Goal: Navigation & Orientation: Find specific page/section

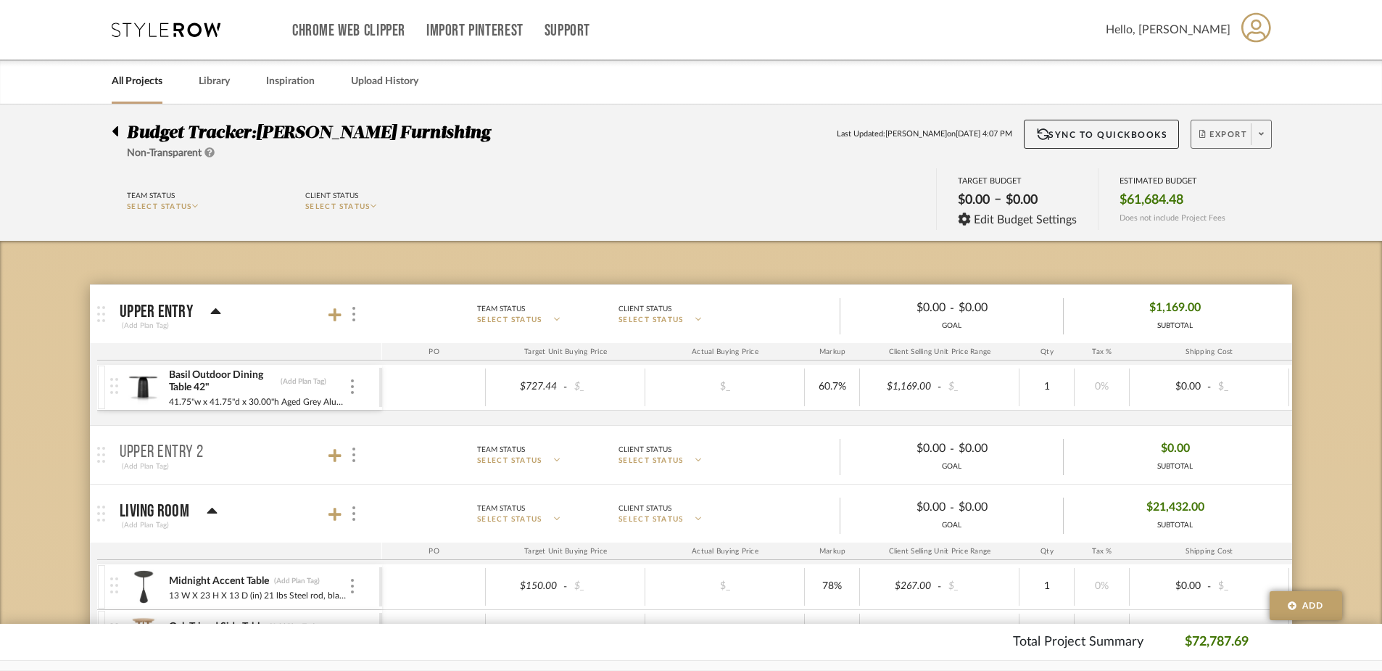
click at [1269, 141] on span at bounding box center [1261, 134] width 20 height 22
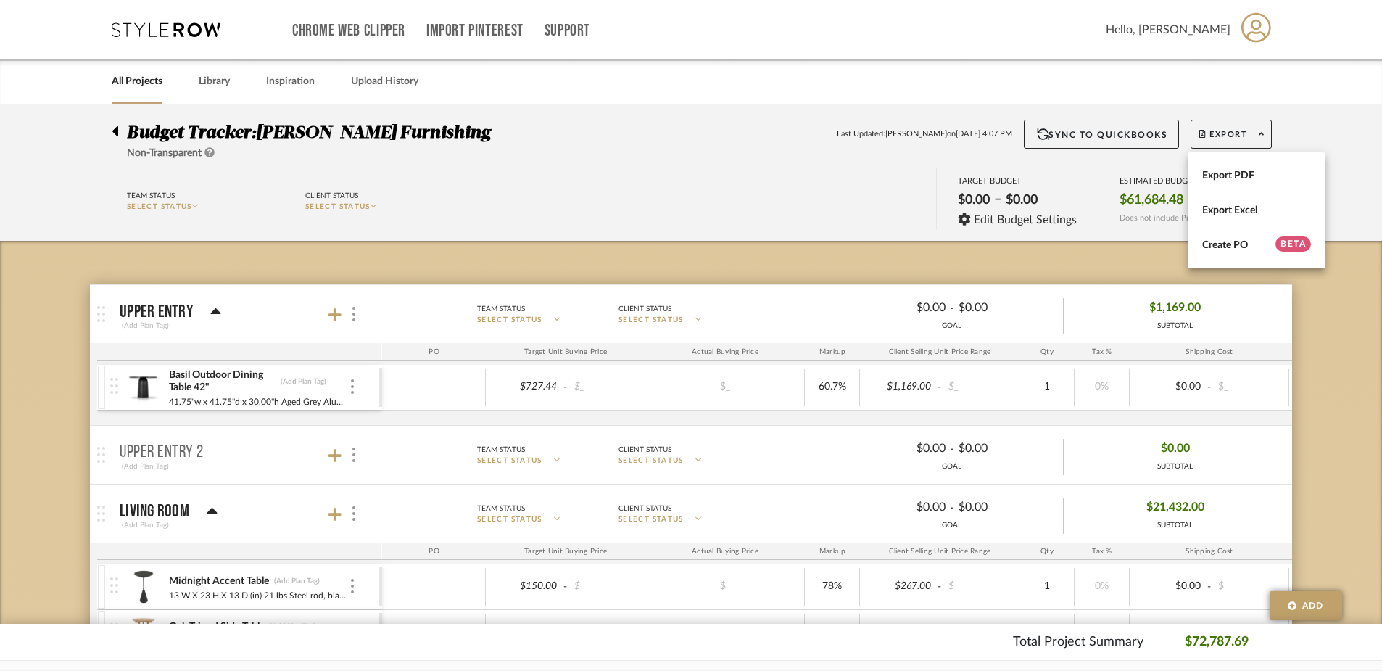
click at [1322, 147] on div at bounding box center [691, 335] width 1382 height 671
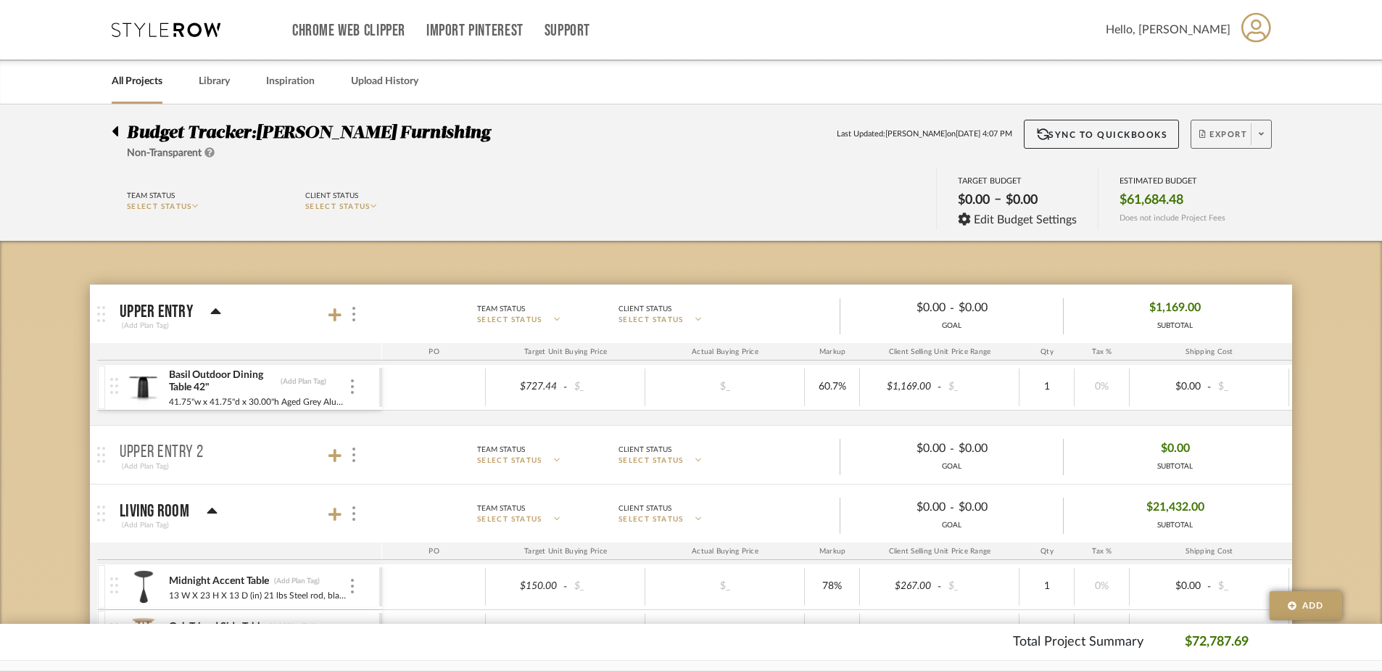
click at [1264, 143] on span at bounding box center [1261, 134] width 20 height 22
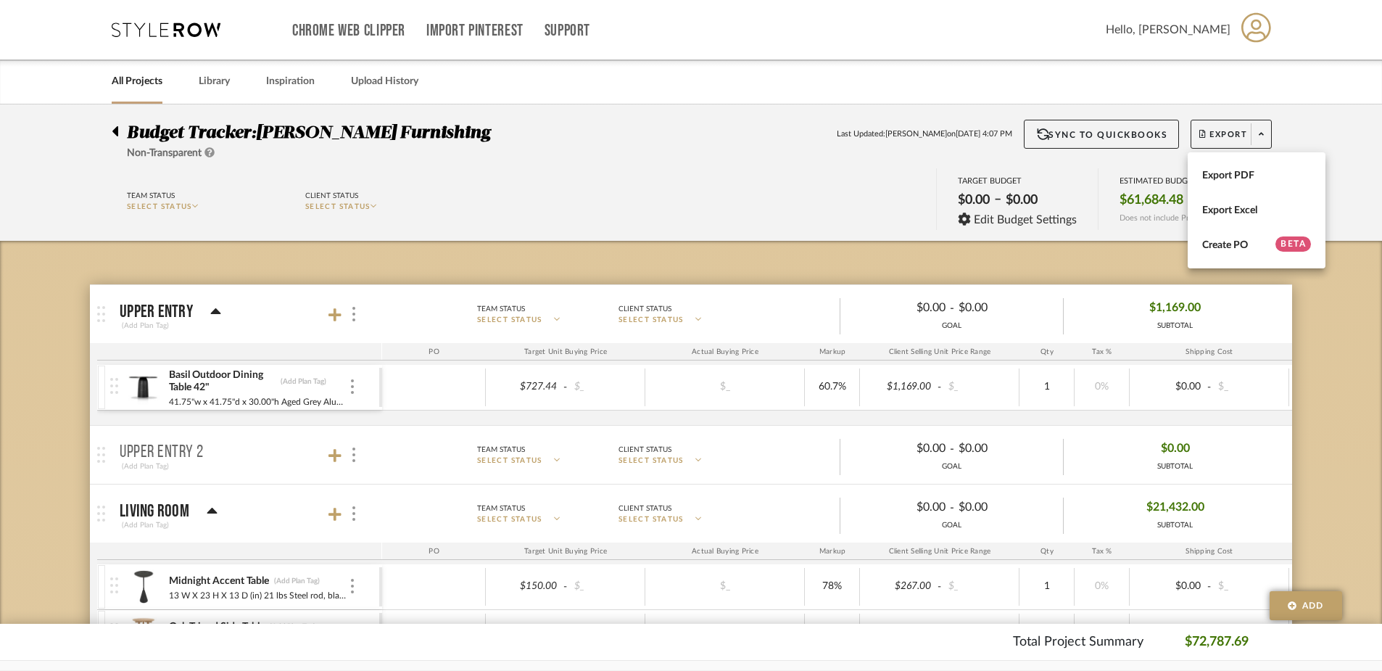
click at [1369, 203] on div at bounding box center [691, 335] width 1382 height 671
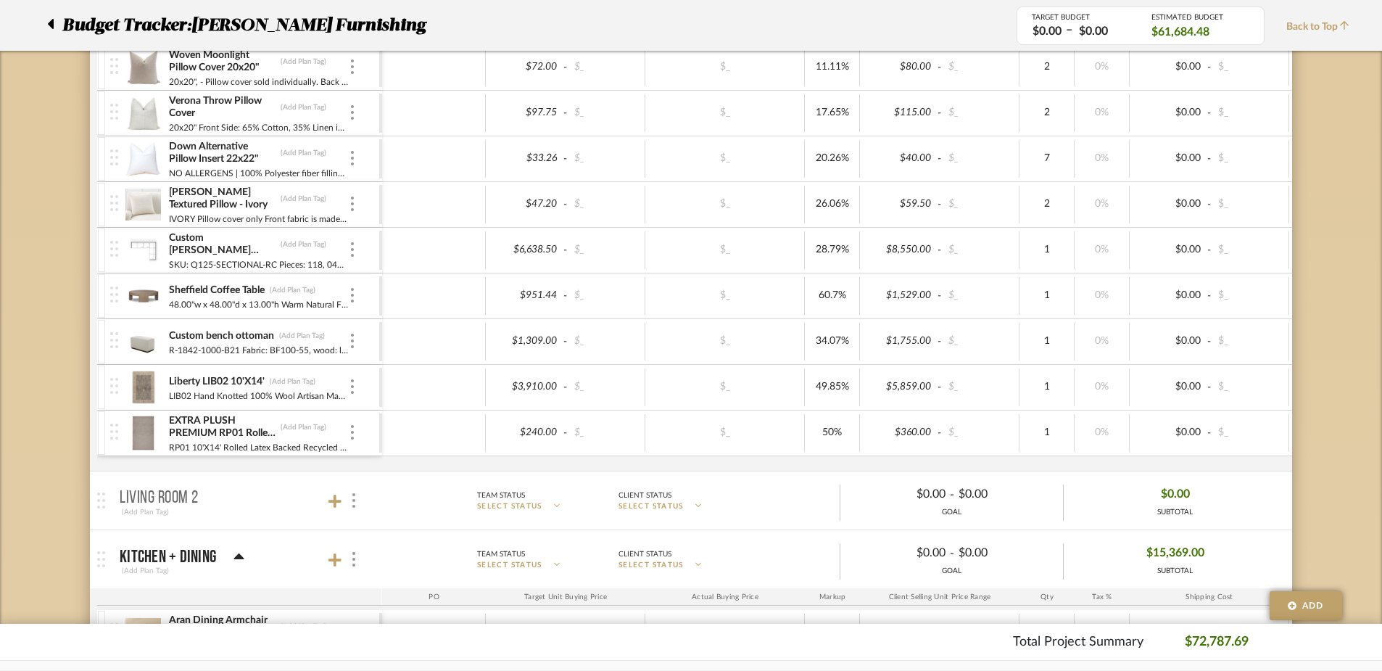
scroll to position [824, 0]
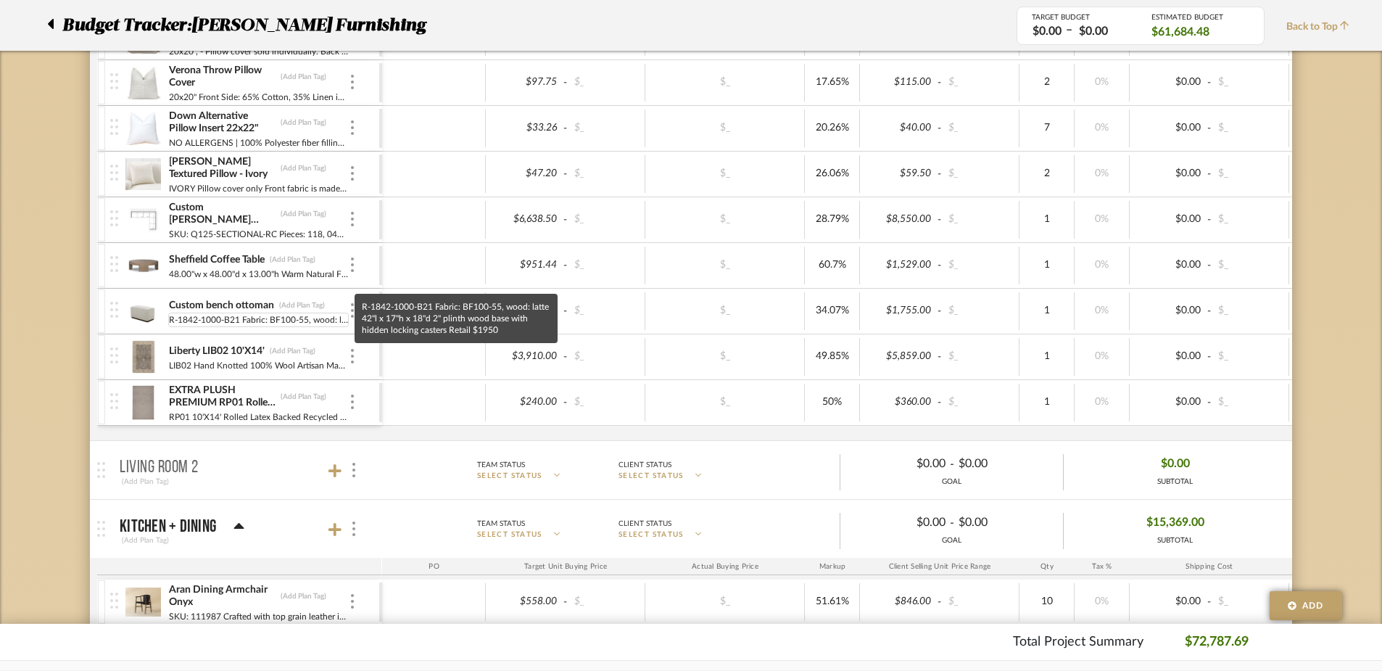
click at [314, 318] on div "R-1842-1000-B21 Fabric: BF100-55, wood: latte 42"l x 17"h x 18"d 2" plinth wood…" at bounding box center [258, 319] width 181 height 14
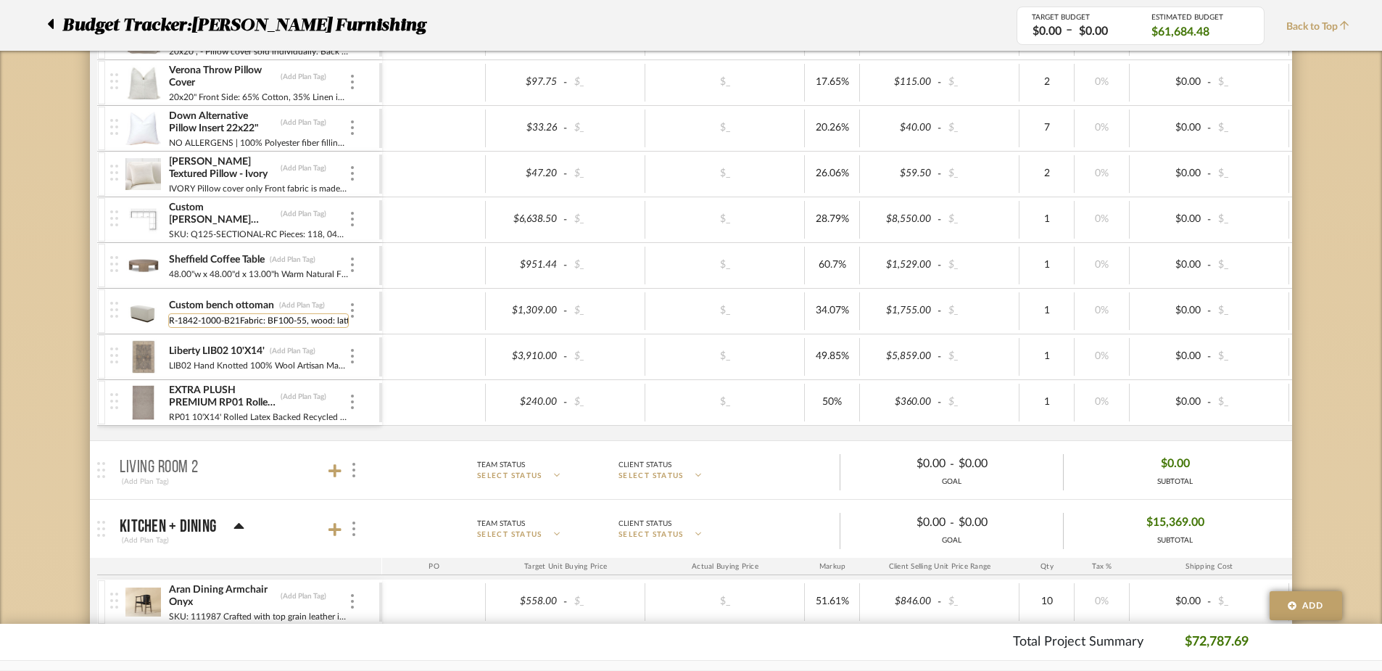
scroll to position [0, 304]
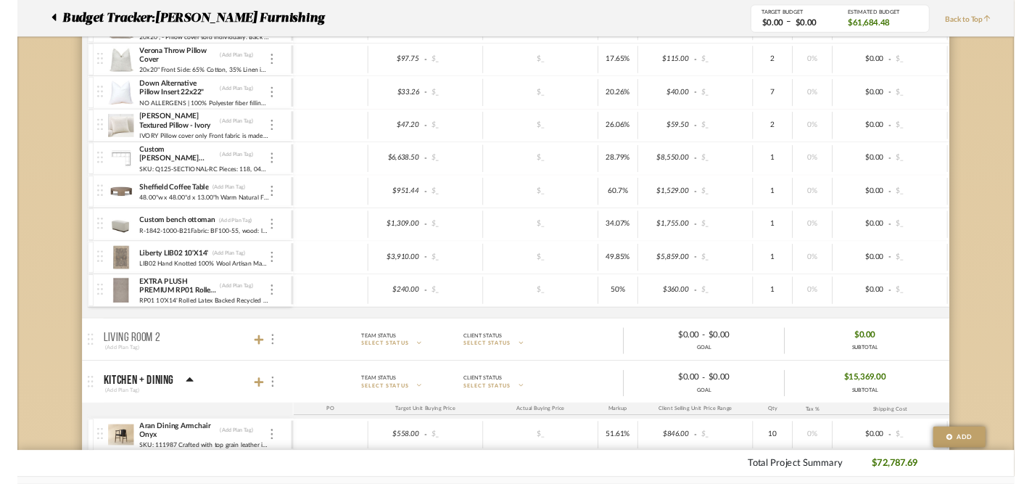
scroll to position [0, 0]
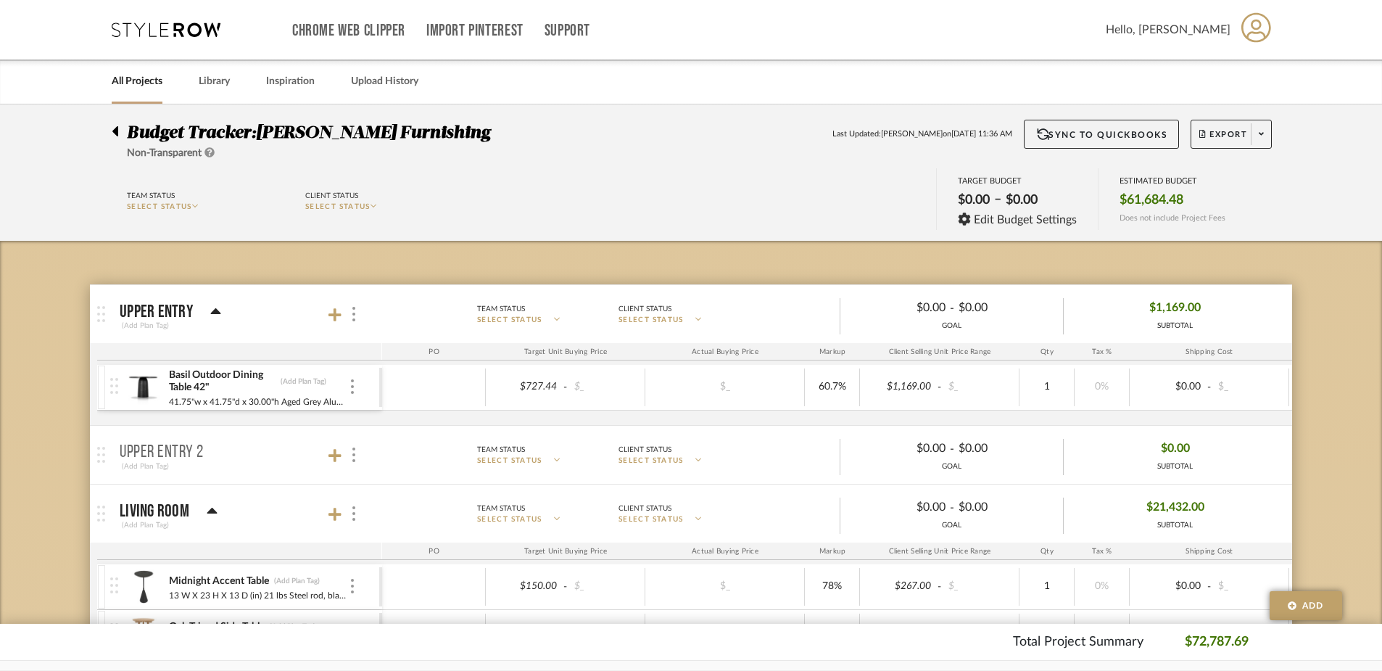
click at [171, 27] on icon at bounding box center [166, 29] width 109 height 14
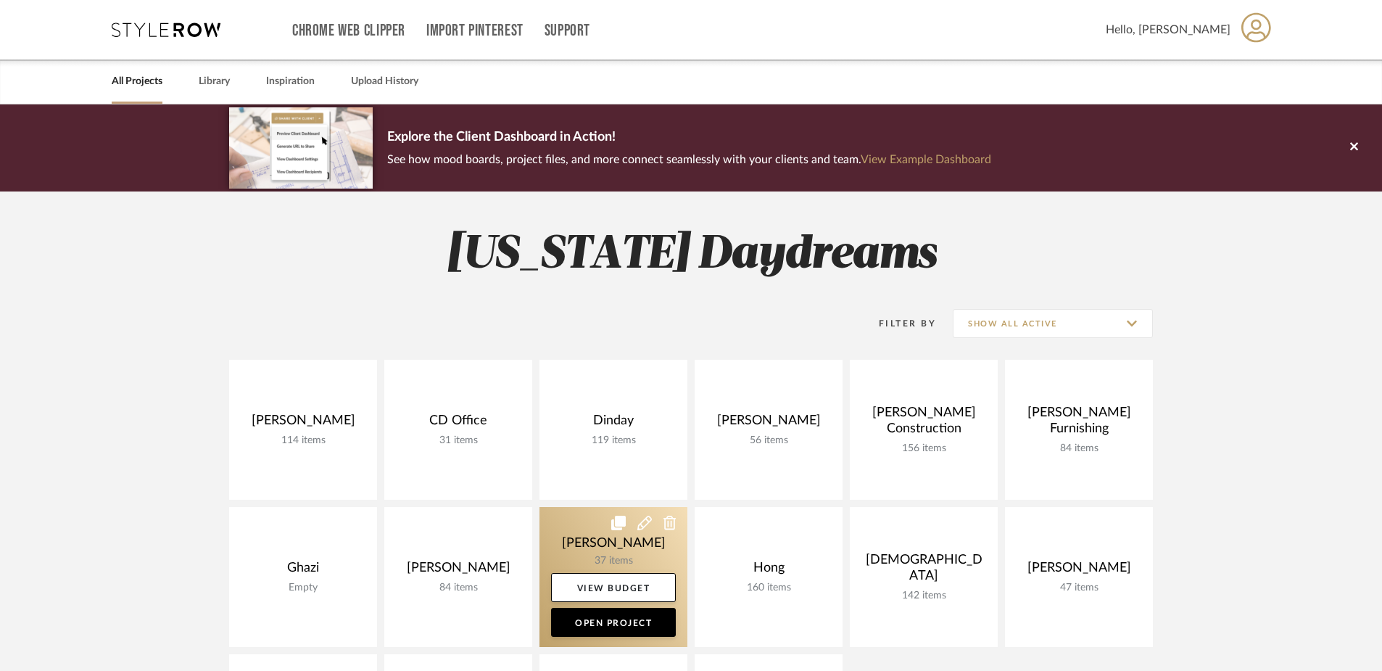
click at [596, 539] on link at bounding box center [613, 577] width 148 height 140
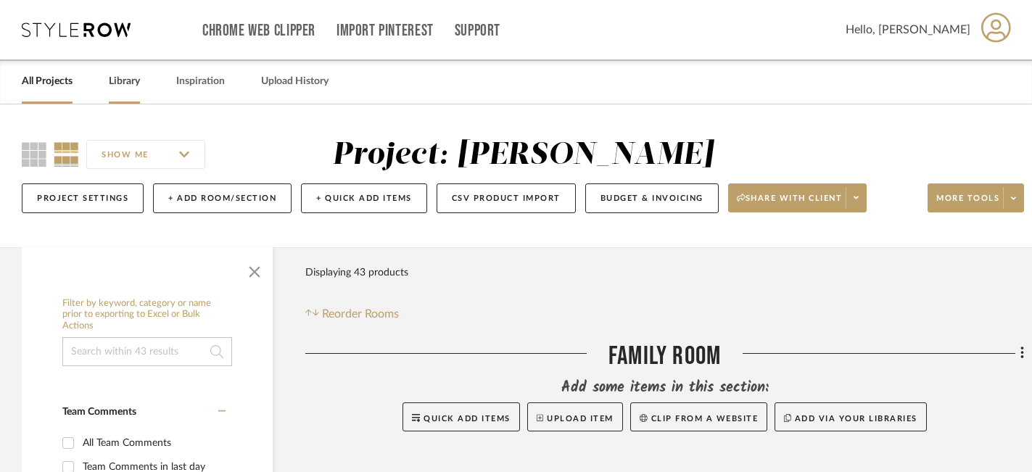
click at [124, 80] on link "Library" at bounding box center [124, 82] width 31 height 20
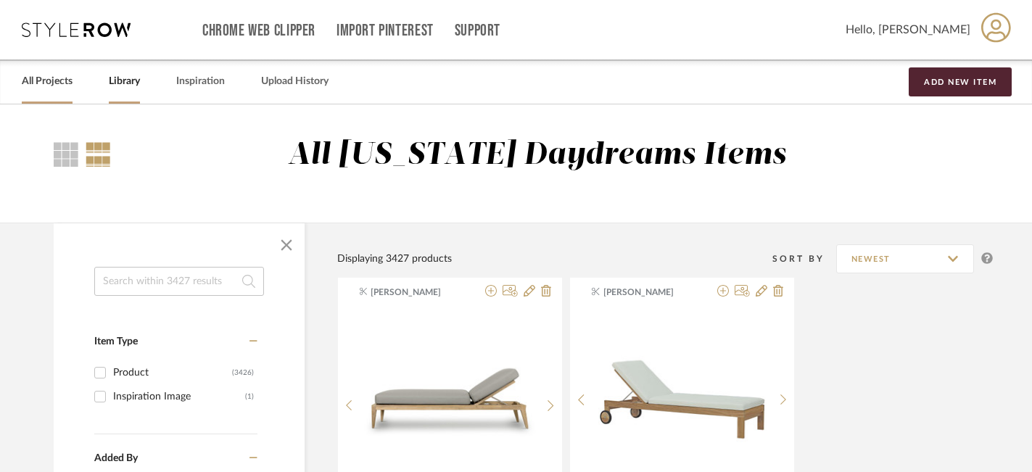
click at [54, 78] on link "All Projects" at bounding box center [47, 82] width 51 height 20
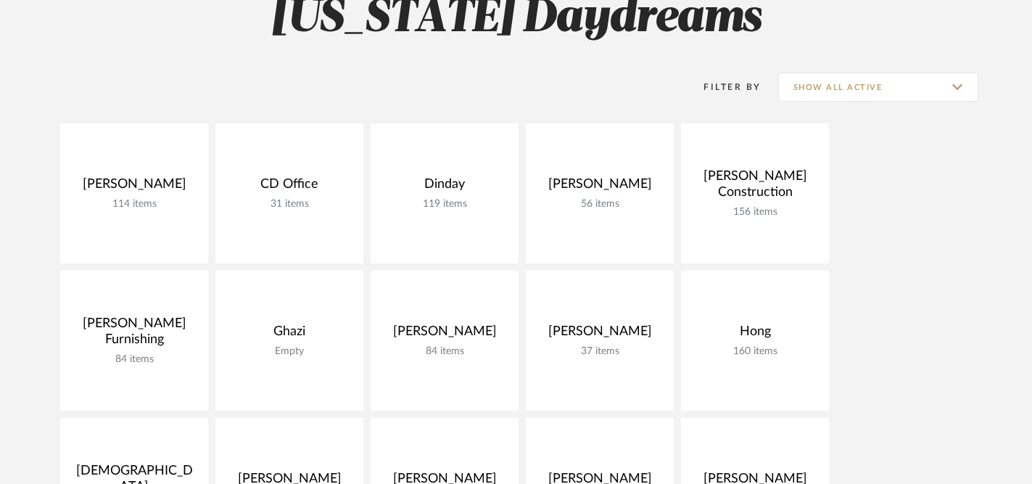
scroll to position [238, 0]
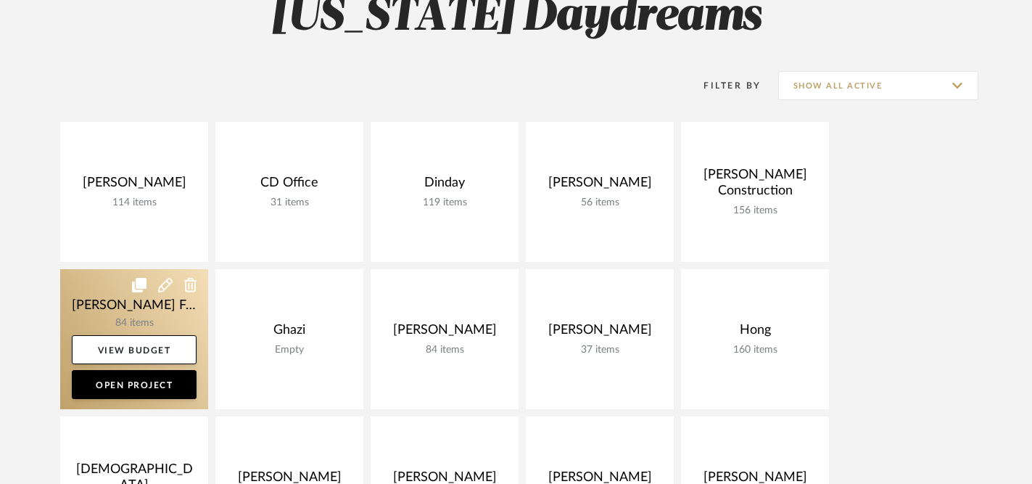
click at [100, 313] on link at bounding box center [134, 339] width 148 height 140
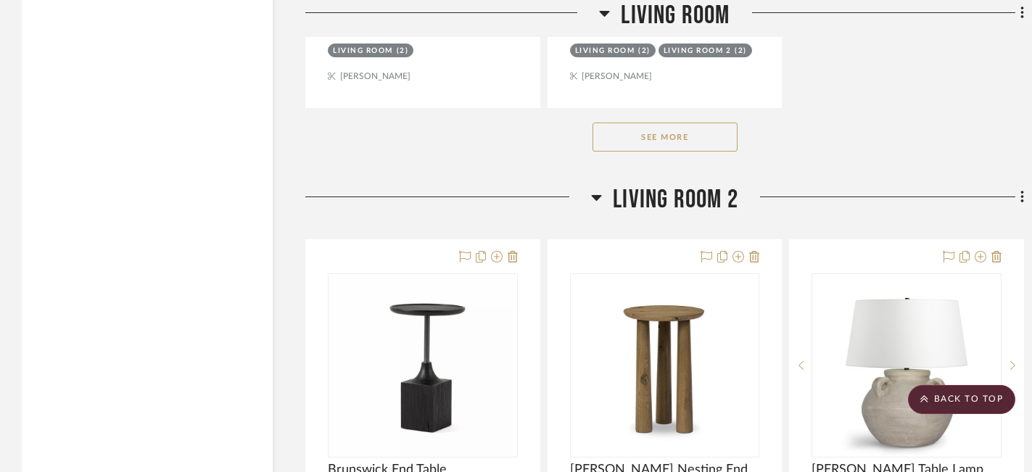
scroll to position [3674, 0]
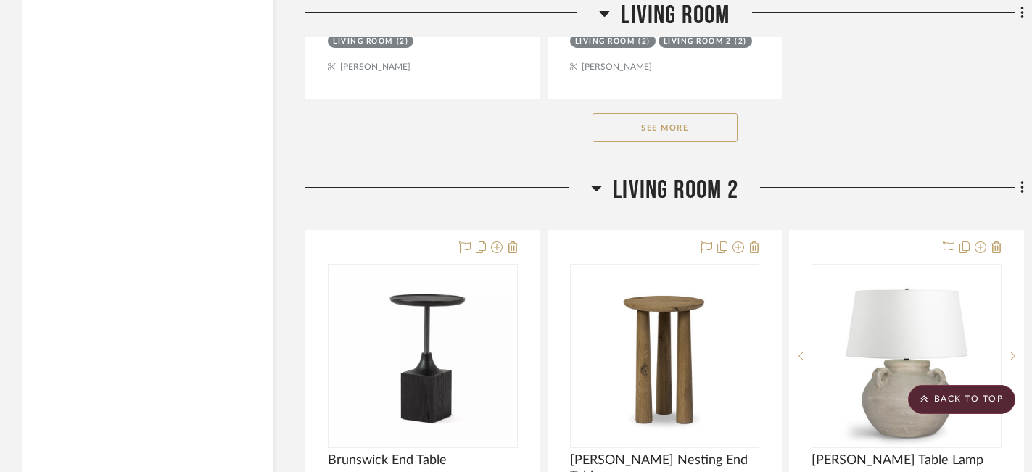
click at [661, 113] on button "See More" at bounding box center [664, 127] width 145 height 29
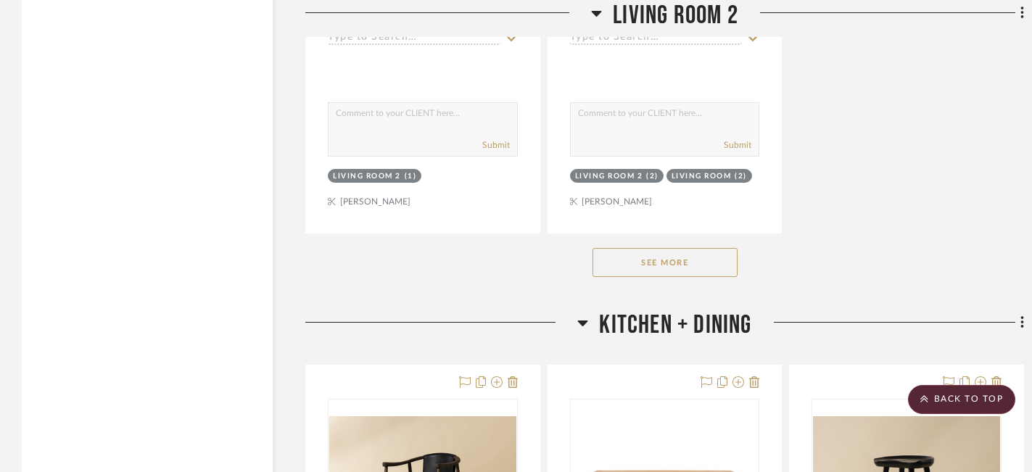
scroll to position [7529, 0]
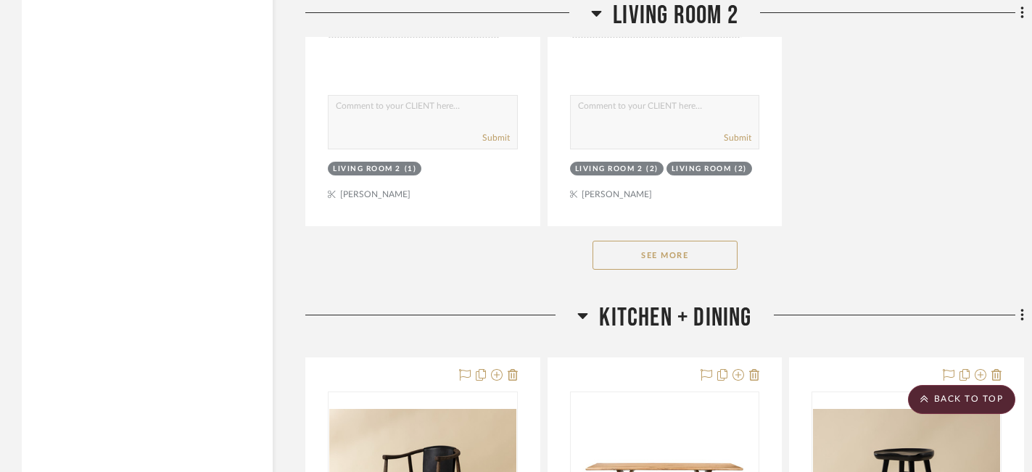
click at [655, 241] on button "See More" at bounding box center [664, 255] width 145 height 29
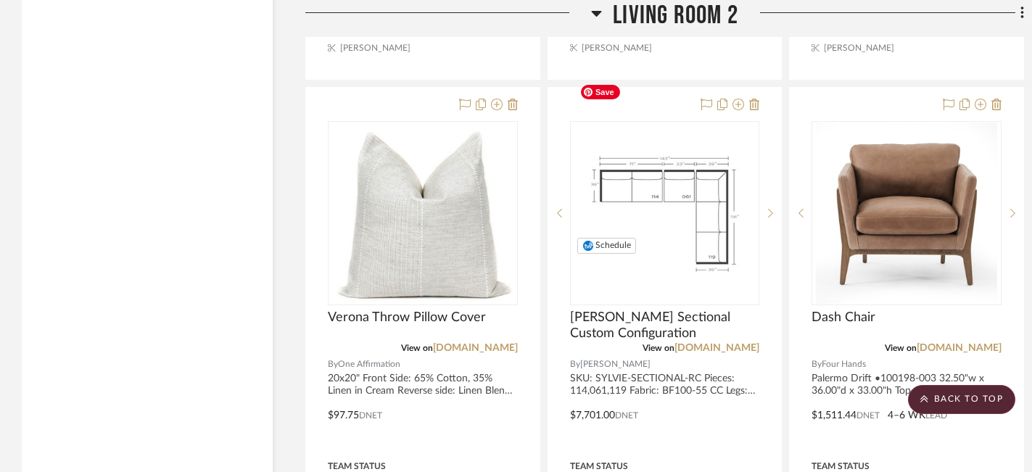
scroll to position [7698, 0]
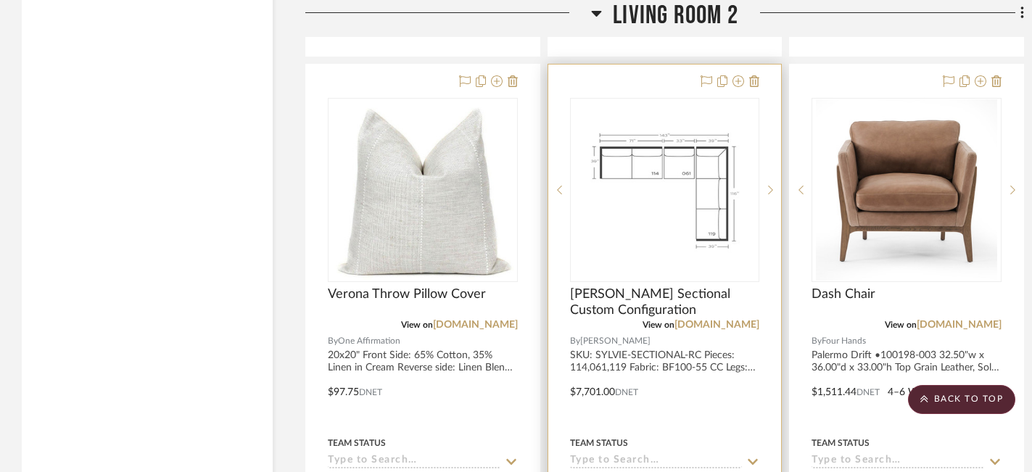
click at [647, 322] on div at bounding box center [664, 382] width 233 height 634
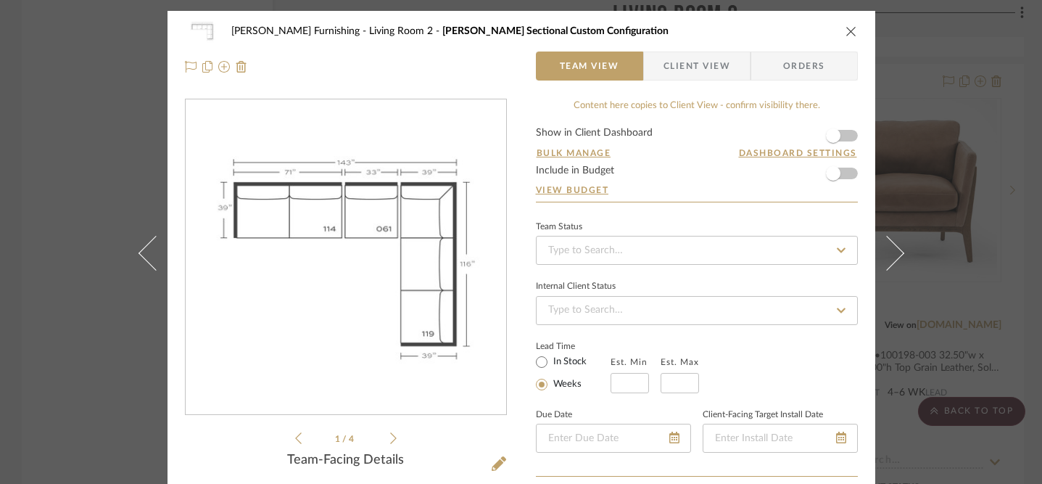
scroll to position [451, 0]
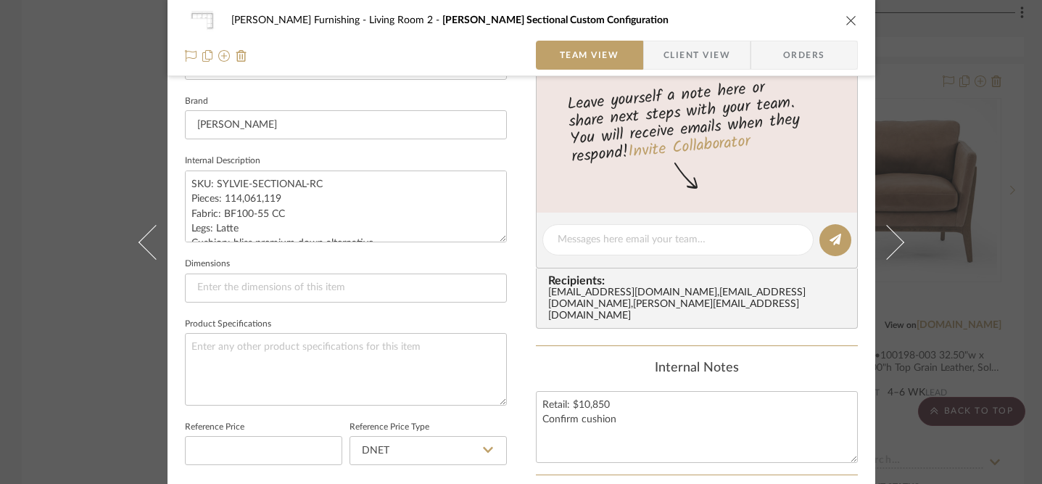
click at [79, 257] on div "[PERSON_NAME] Furnishing Living Room 2 Sylvie Sectional Custom Configuration Te…" at bounding box center [521, 242] width 1042 height 484
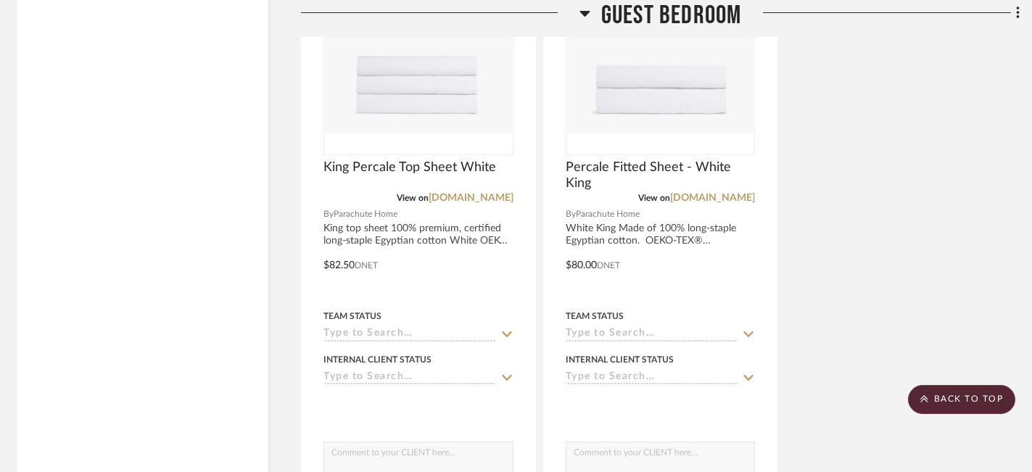
scroll to position [16234, 4]
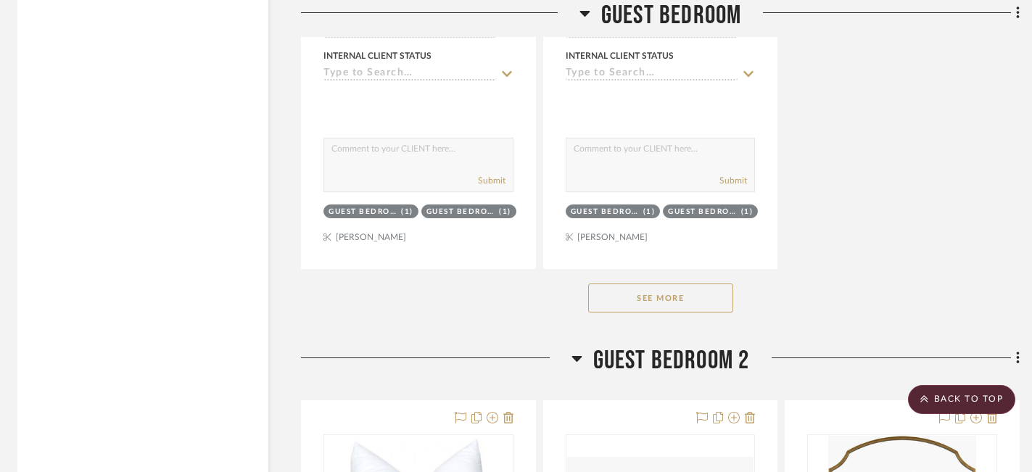
click at [695, 283] on button "See More" at bounding box center [660, 297] width 145 height 29
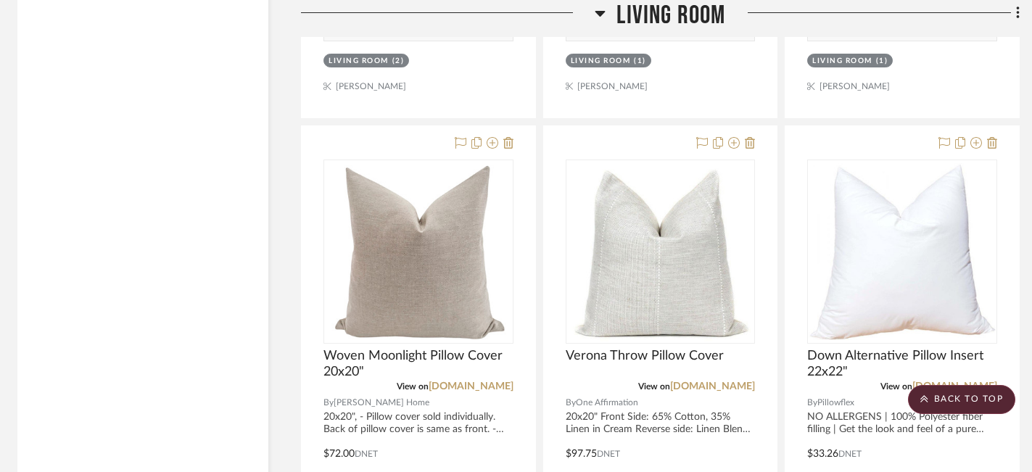
scroll to position [0, 4]
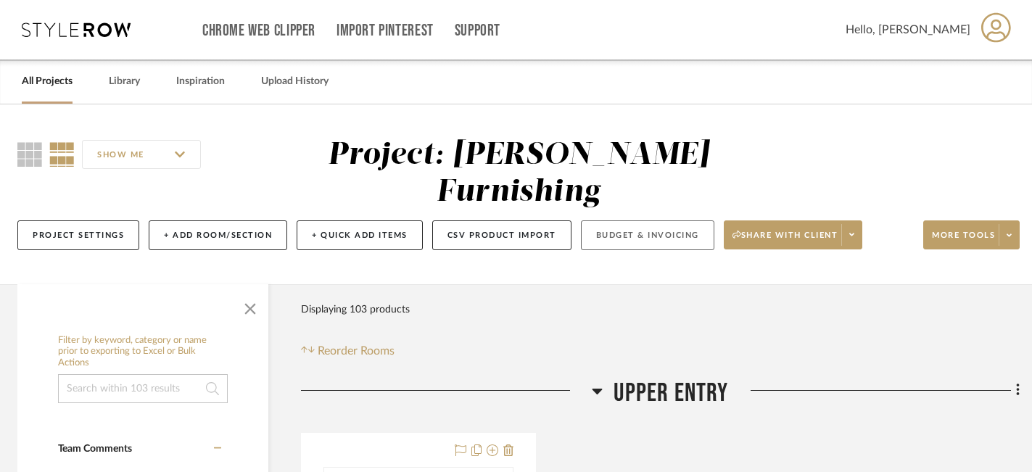
click at [613, 220] on button "Budget & Invoicing" at bounding box center [647, 235] width 133 height 30
